Goal: Task Accomplishment & Management: Use online tool/utility

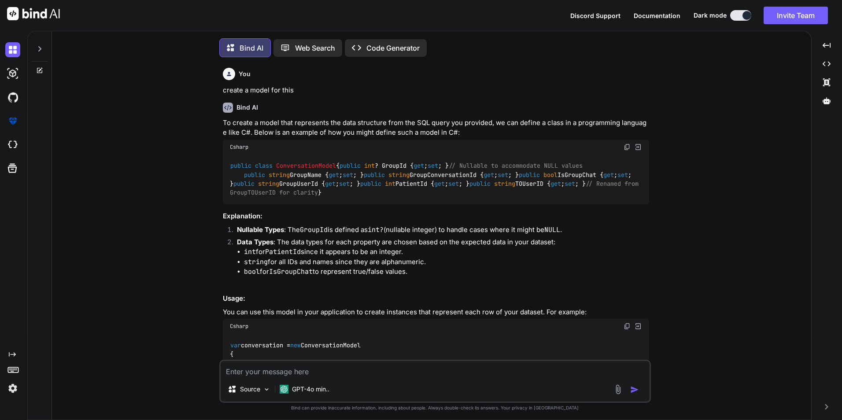
type textarea "x"
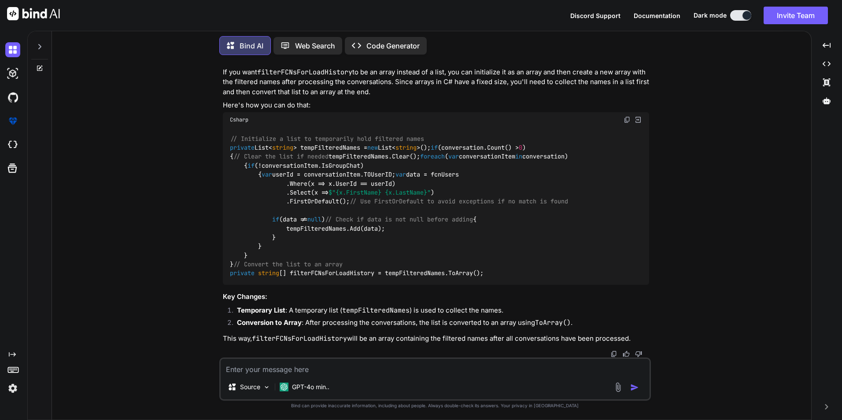
scroll to position [2377, 0]
paste textarea "if (selectedphoneNumbers.Count() > 1 || selectedphoneNumbers == null) { if (Gro…"
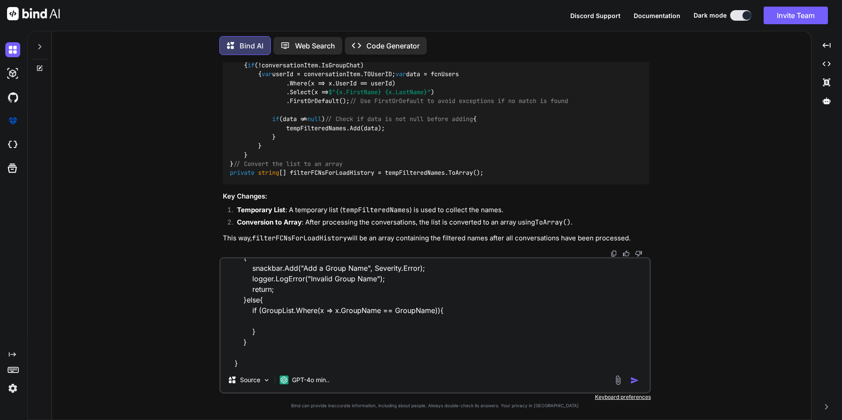
scroll to position [54, 0]
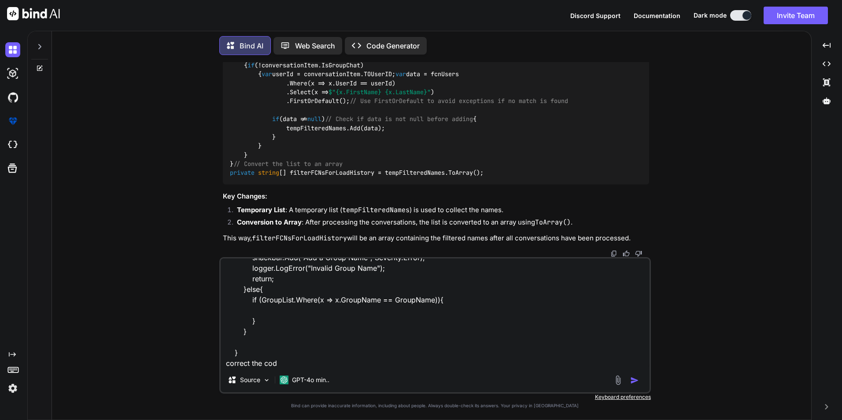
type textarea "if (selectedphoneNumbers.Count() > 1 || selectedphoneNumbers == null) { if (Gro…"
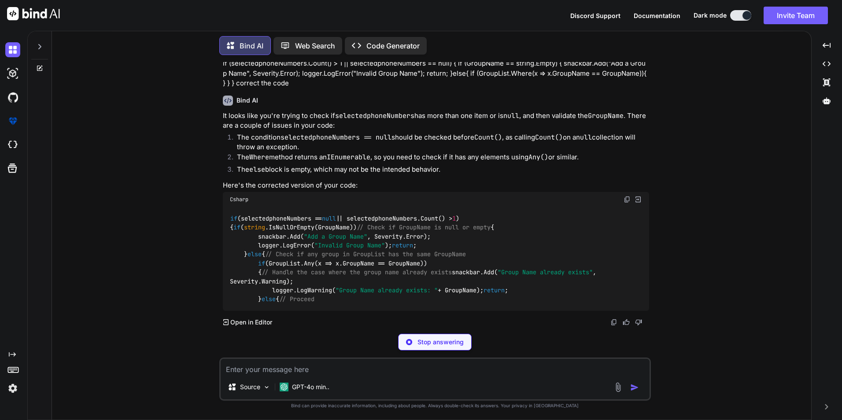
scroll to position [2952, 0]
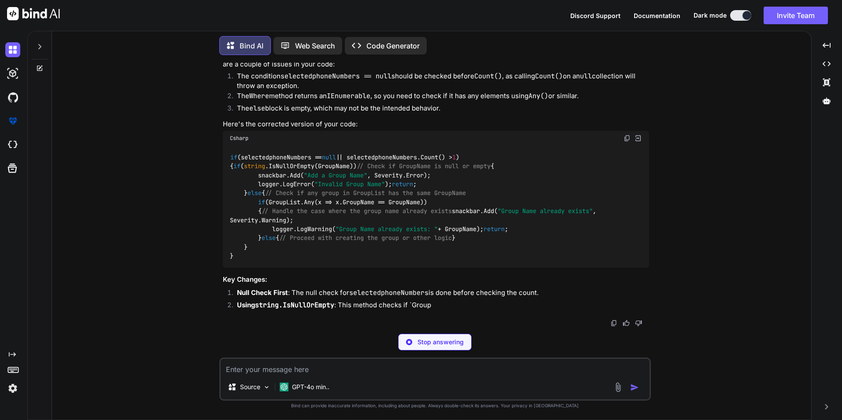
click at [292, 217] on code "if (selectedphoneNumbers == null || selectedphoneNumbers.Count() > 1 ) { if ( s…" at bounding box center [415, 207] width 370 height 108
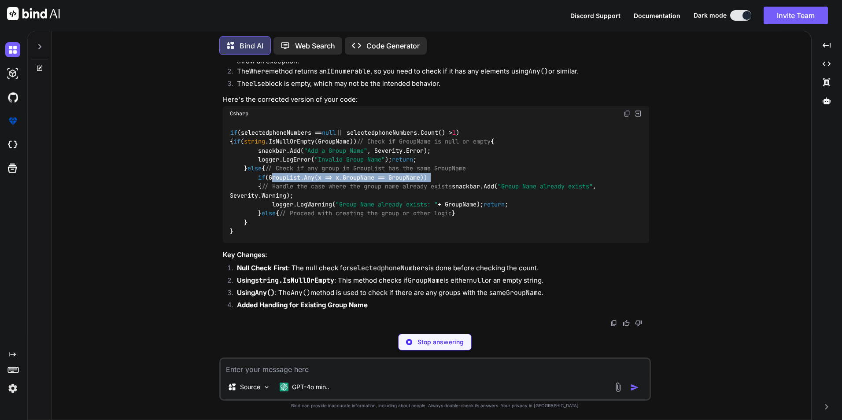
click at [430, 218] on code "if (selectedphoneNumbers == null || selectedphoneNumbers.Count() > 1 ) { if ( s…" at bounding box center [415, 182] width 370 height 108
copy code "GroupList.Any(x => x.GroupName == GroupName))"
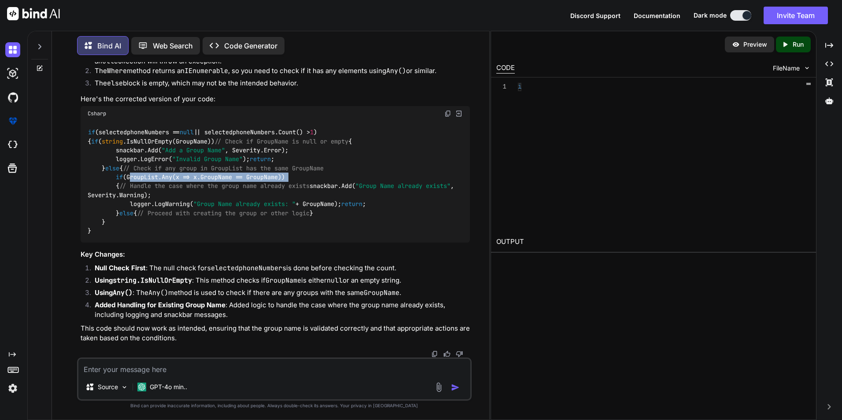
scroll to position [3026, 0]
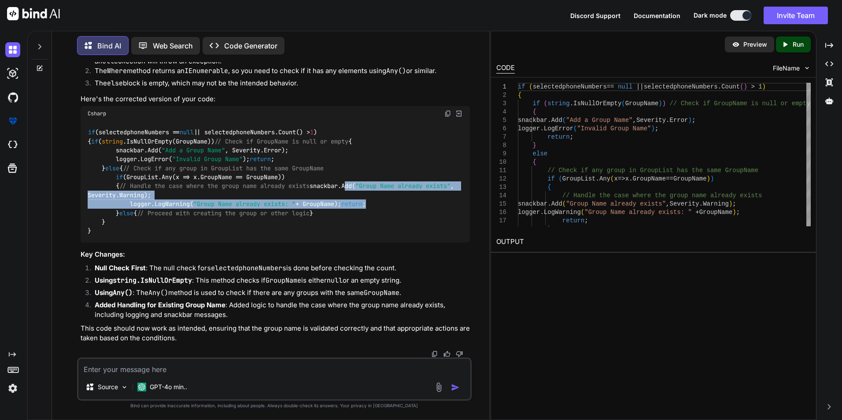
drag, startPoint x: 122, startPoint y: 246, endPoint x: 186, endPoint y: 261, distance: 66.6
click at [186, 243] on div "if (selectedphoneNumbers == null || selectedphoneNumbers.Count() > 1 ) { if ( s…" at bounding box center [275, 182] width 389 height 122
copy code "snackbar.Add( "Group Name already exists" , Severity.Warning); logger.LogWarnin…"
click at [243, 208] on span ""Group Name already exists: "" at bounding box center [244, 204] width 102 height 8
